Goal: Browse casually: Explore the website without a specific task or goal

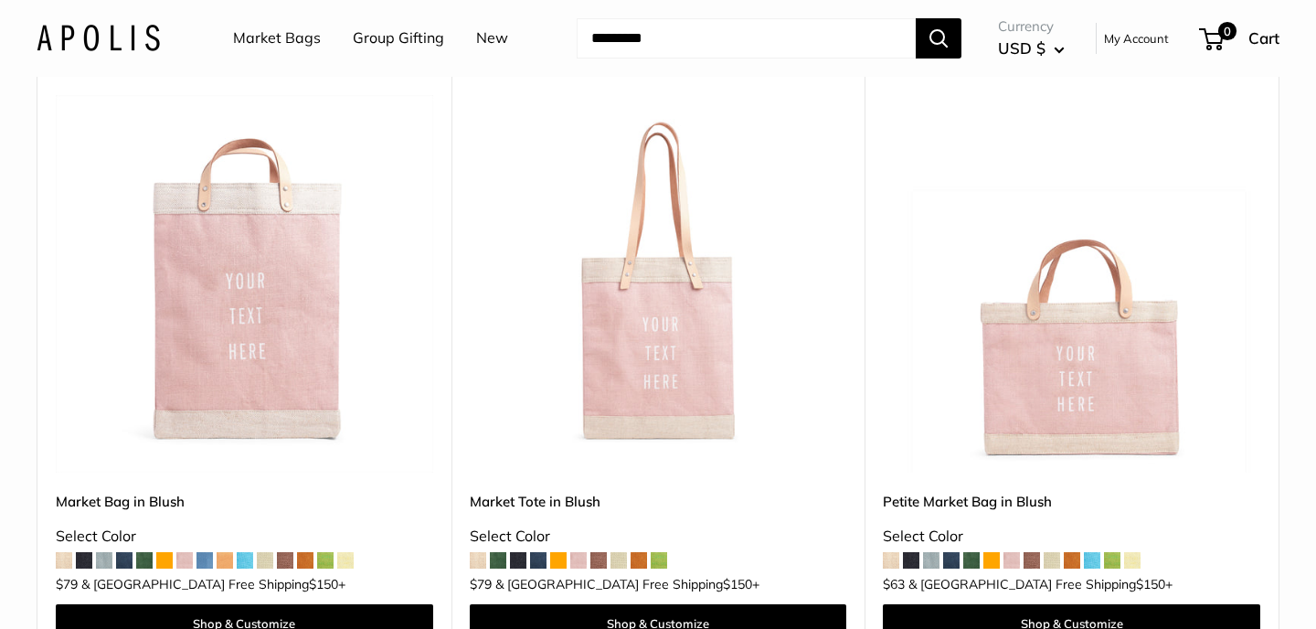
scroll to position [218, 0]
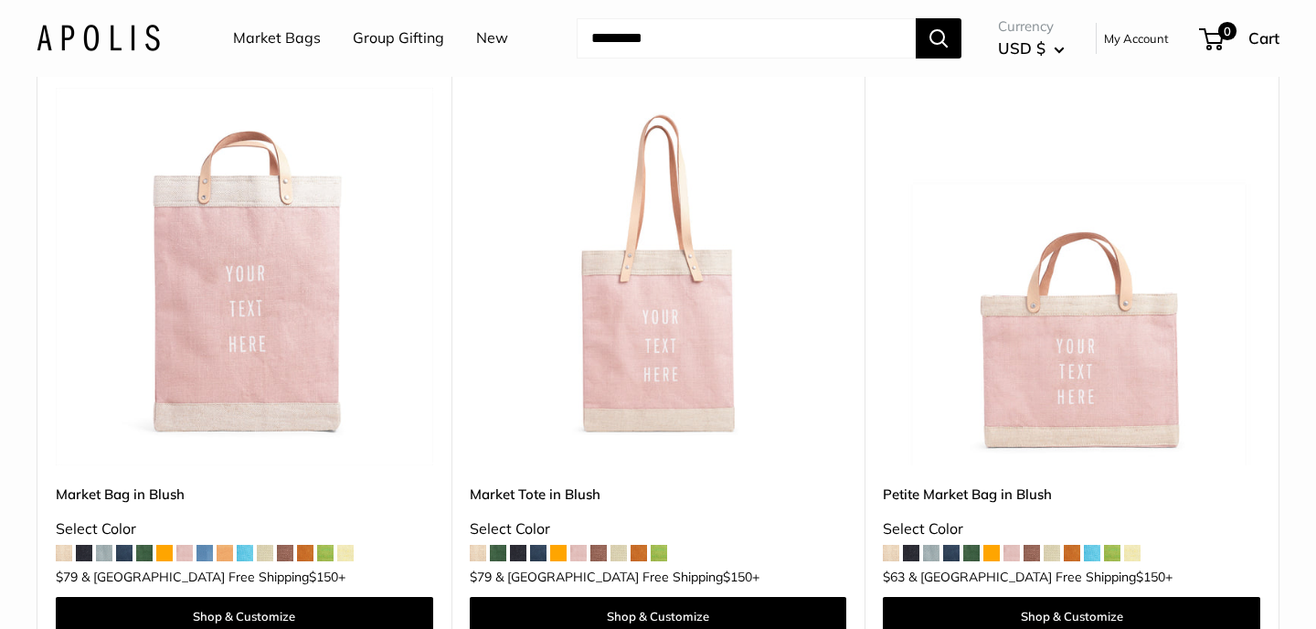
click at [243, 557] on span at bounding box center [245, 553] width 16 height 16
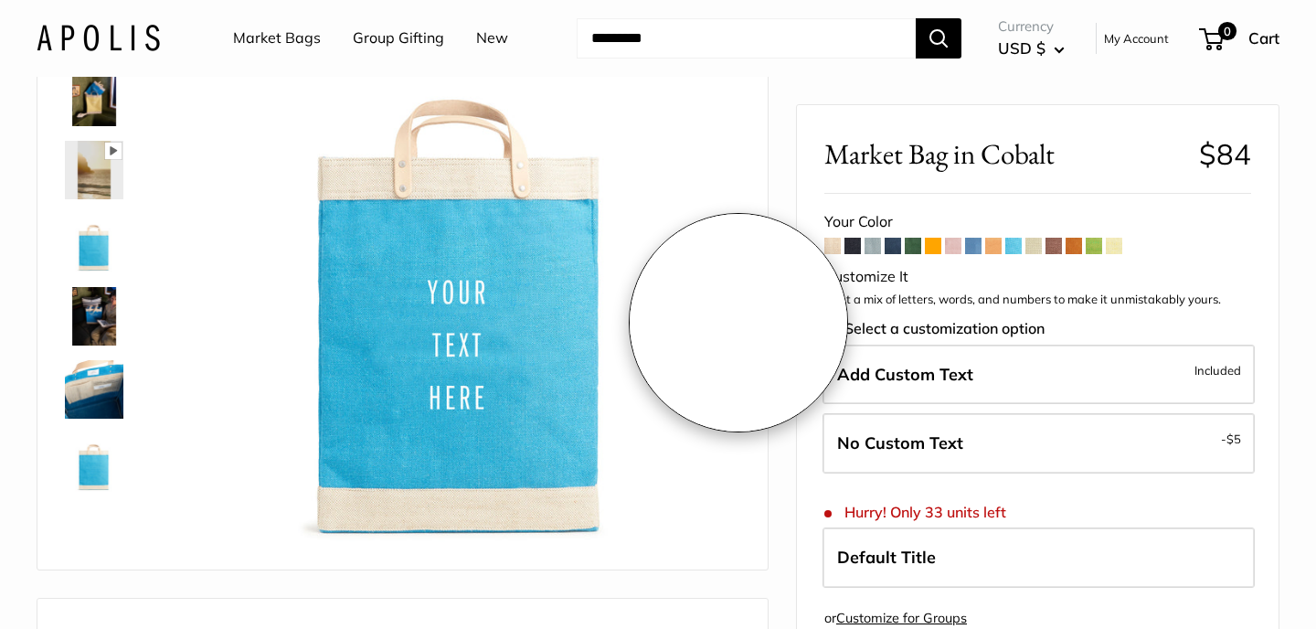
scroll to position [162, 0]
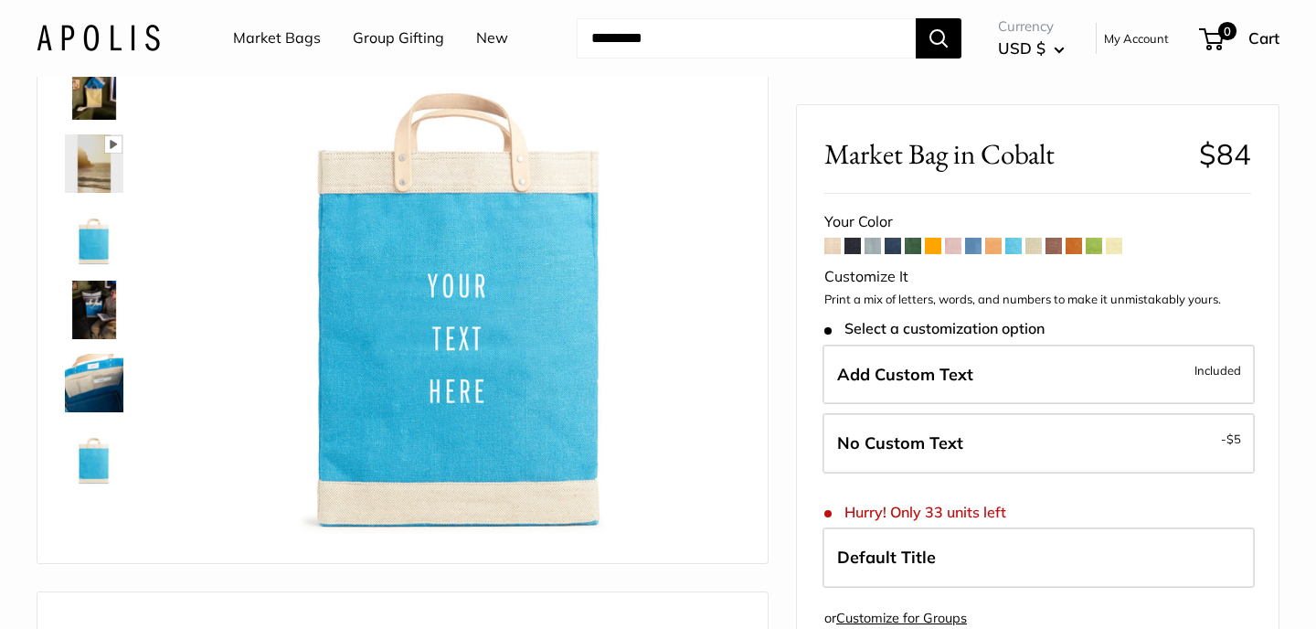
click at [95, 248] on img at bounding box center [94, 237] width 59 height 59
click at [100, 174] on img at bounding box center [94, 163] width 59 height 59
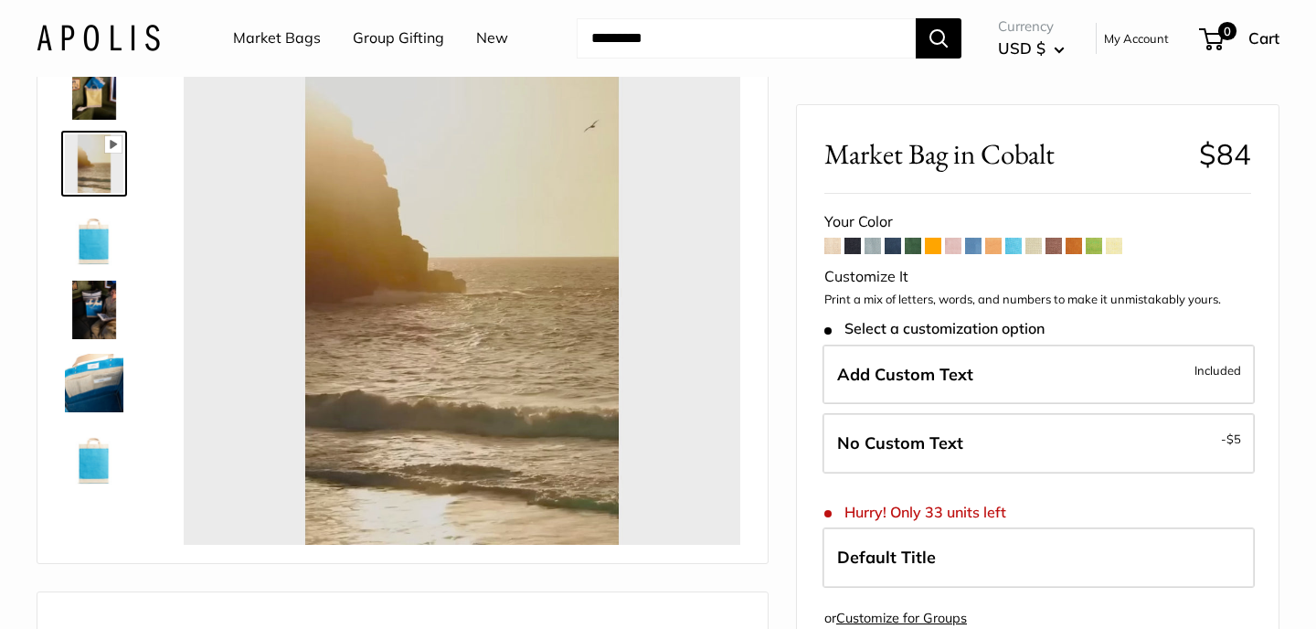
click at [109, 110] on img at bounding box center [94, 90] width 59 height 59
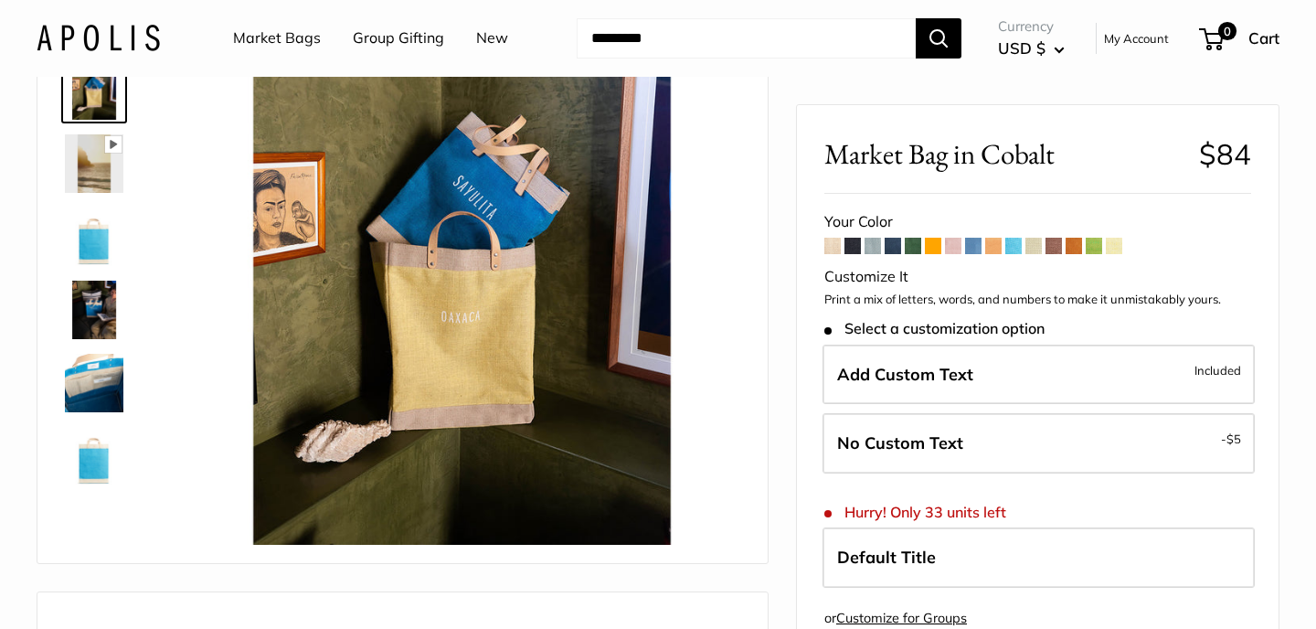
type input "*****"
click at [90, 464] on img at bounding box center [94, 456] width 59 height 59
